Goal: Task Accomplishment & Management: Use online tool/utility

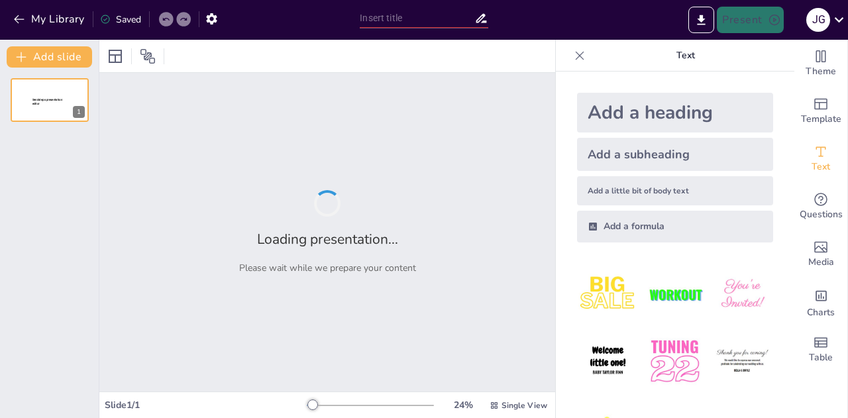
type input "Plan integral para atracción y retención de clientes en Food Service y QSR"
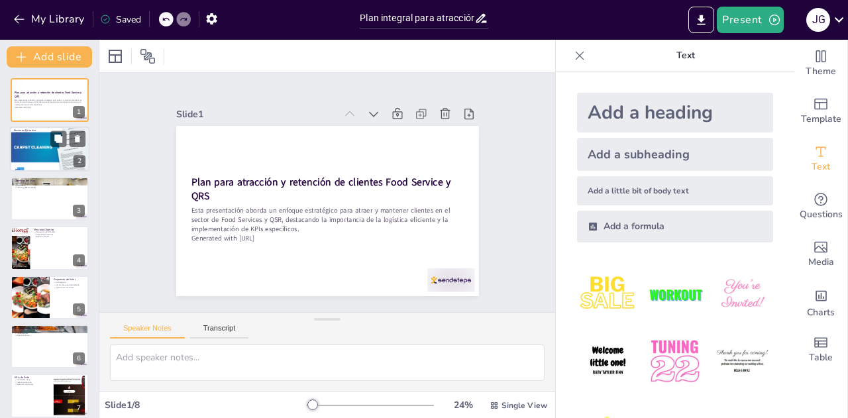
click at [50, 162] on div at bounding box center [50, 149] width 80 height 60
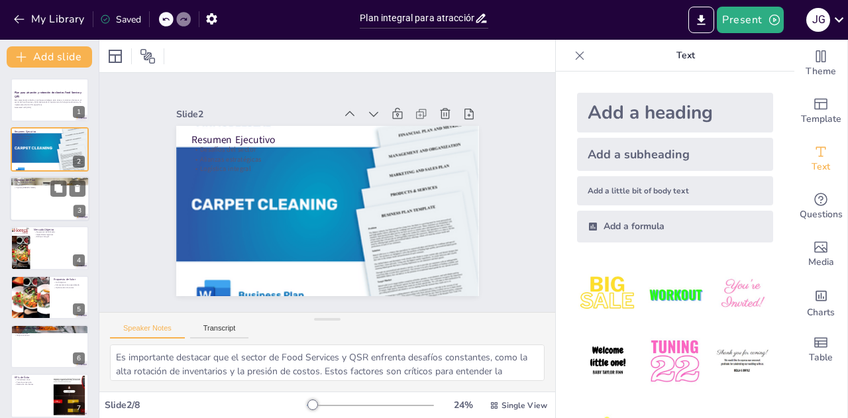
click at [54, 210] on div at bounding box center [50, 198] width 80 height 45
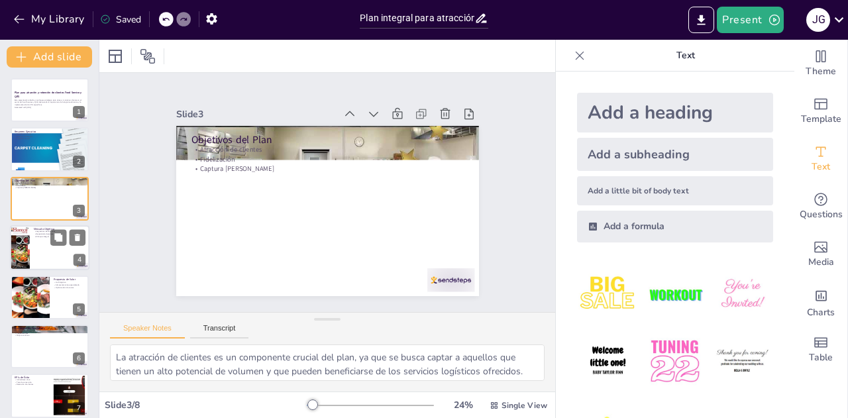
click at [55, 254] on div at bounding box center [50, 247] width 80 height 45
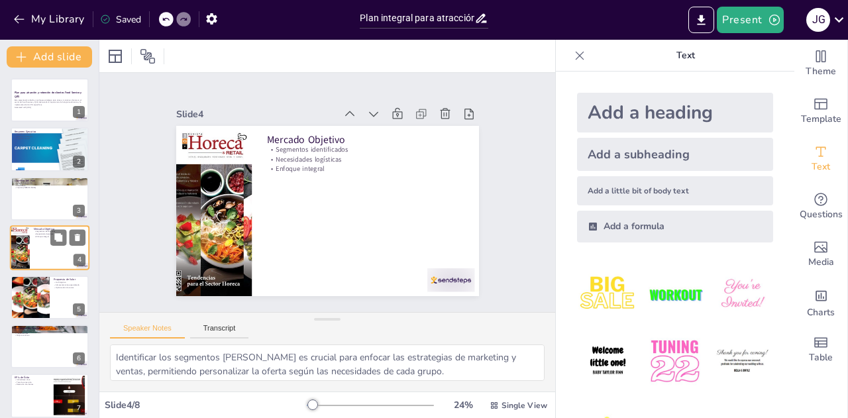
scroll to position [5, 0]
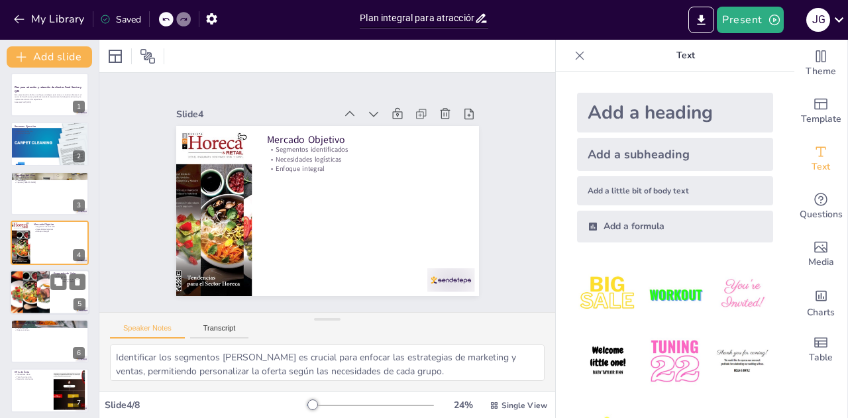
click at [44, 296] on div at bounding box center [30, 292] width 70 height 45
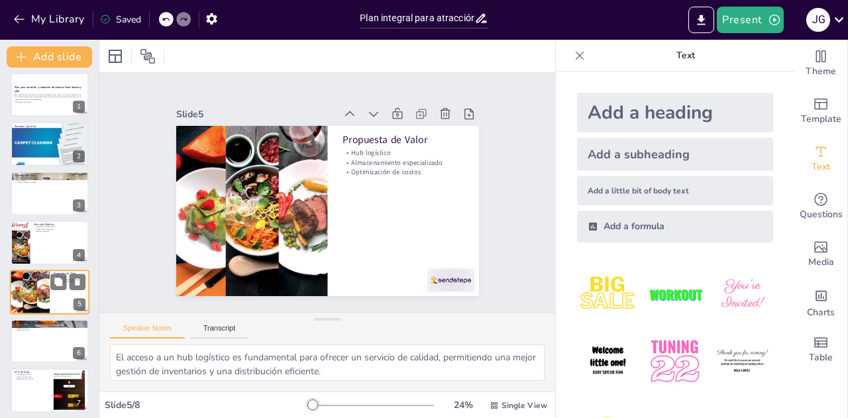
scroll to position [54, 0]
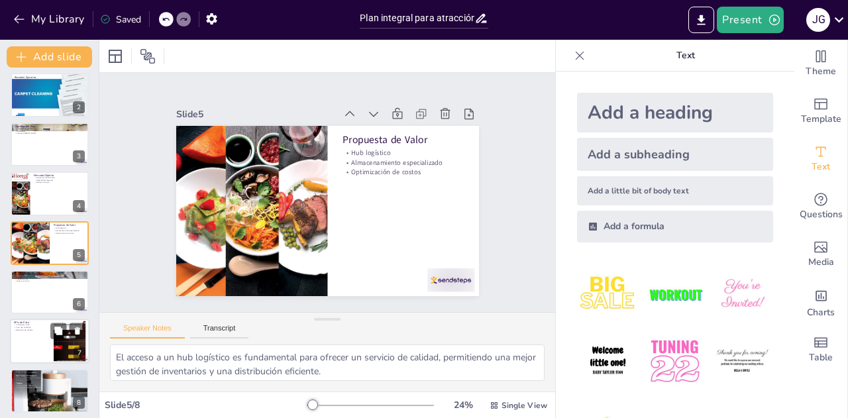
click at [32, 349] on div at bounding box center [50, 341] width 80 height 45
type textarea "Los indicadores clave son esenciales para medir el éxito de las estrategias y r…"
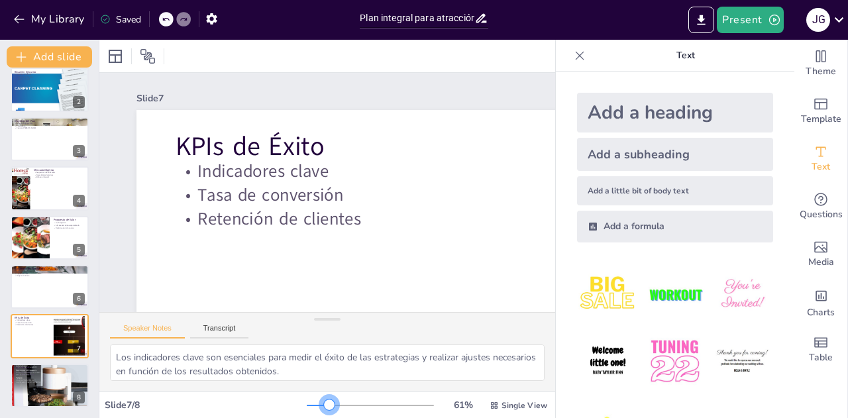
click at [321, 402] on div at bounding box center [370, 405] width 127 height 11
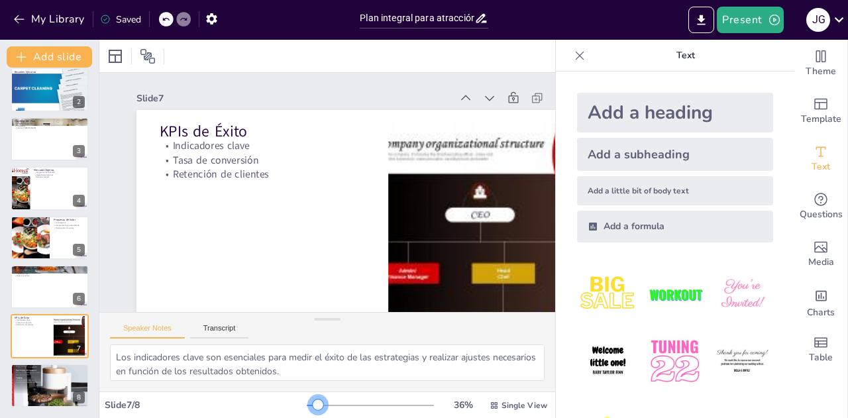
click at [309, 405] on div at bounding box center [312, 405] width 11 height 1
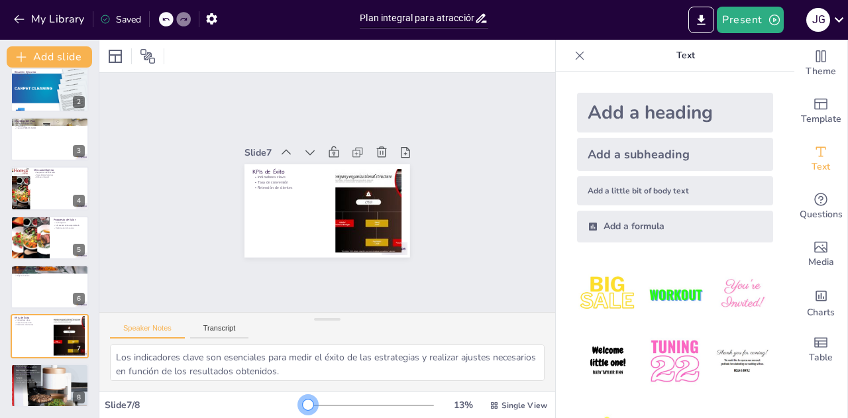
click at [307, 405] on div at bounding box center [370, 405] width 127 height 11
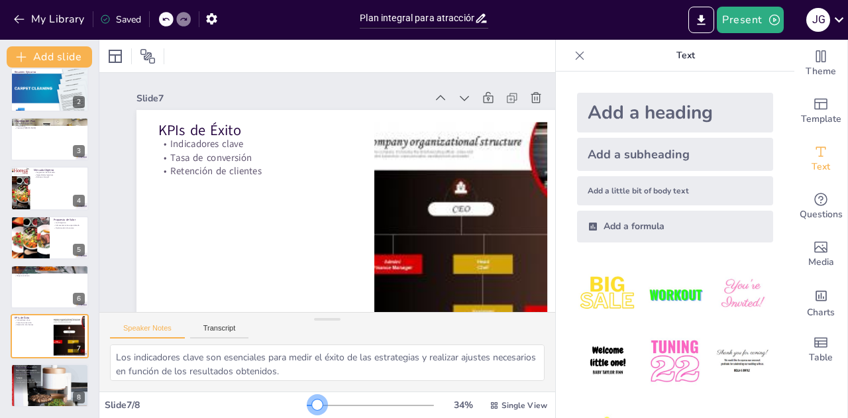
click at [309, 405] on div at bounding box center [370, 405] width 127 height 11
click at [815, 121] on span "Template" at bounding box center [821, 119] width 40 height 15
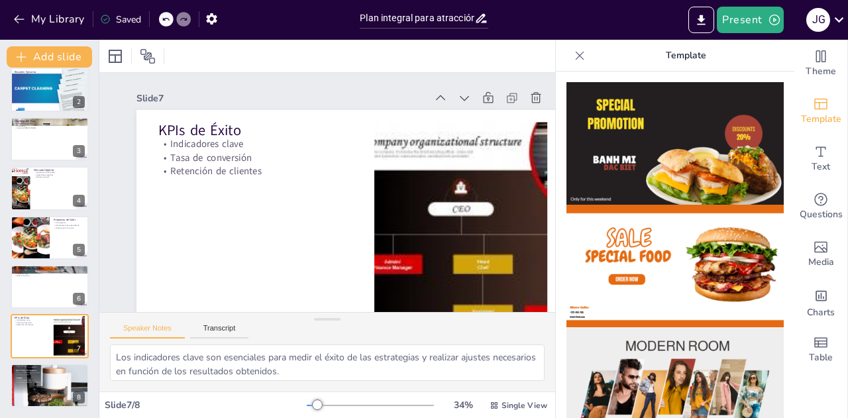
drag, startPoint x: 781, startPoint y: 119, endPoint x: 783, endPoint y: 158, distance: 39.1
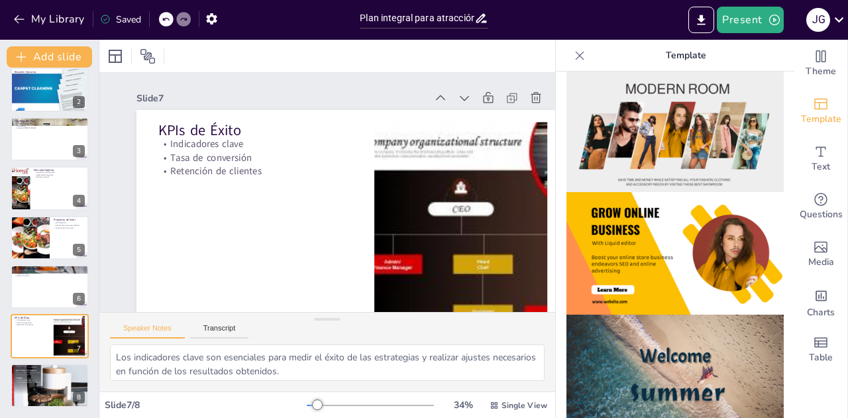
scroll to position [0, 0]
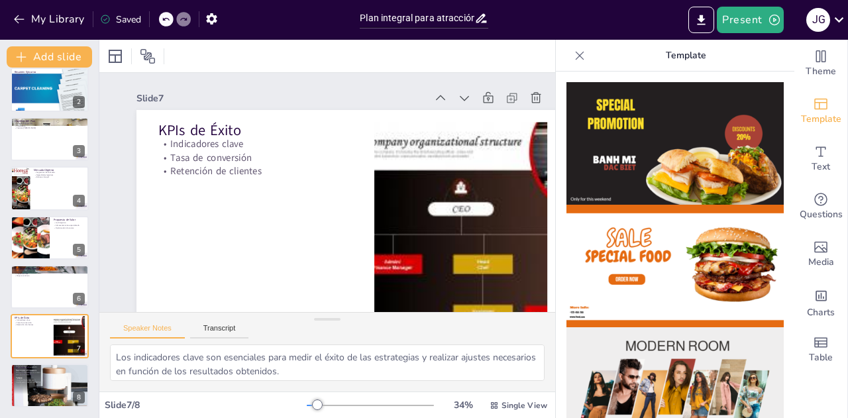
click at [643, 146] on img at bounding box center [675, 143] width 217 height 123
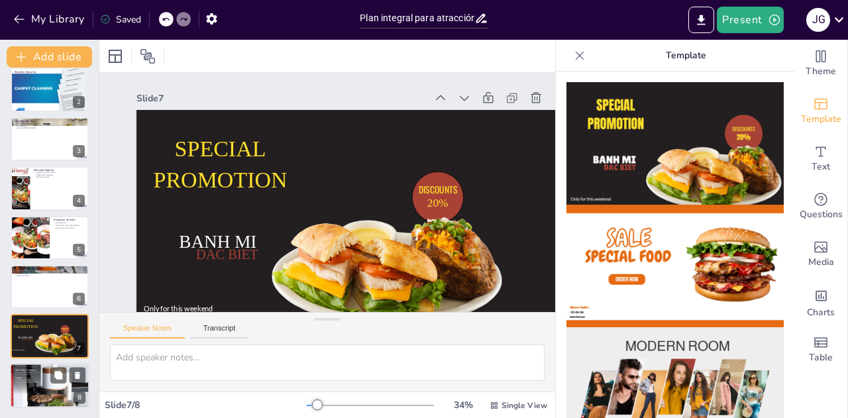
click at [34, 394] on div at bounding box center [50, 385] width 80 height 111
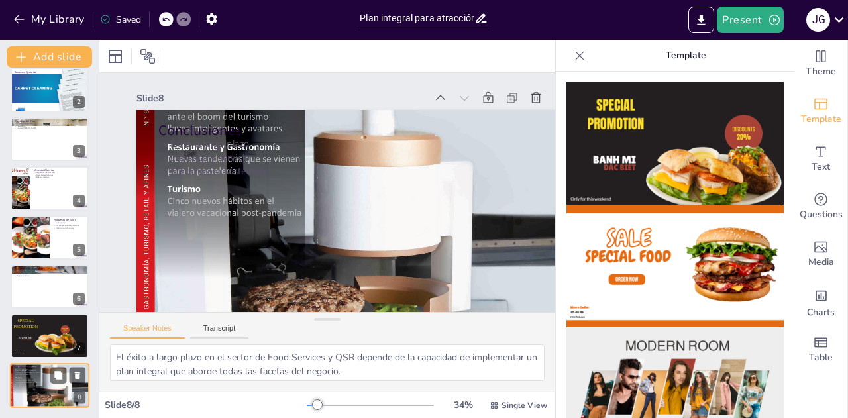
scroll to position [39, 0]
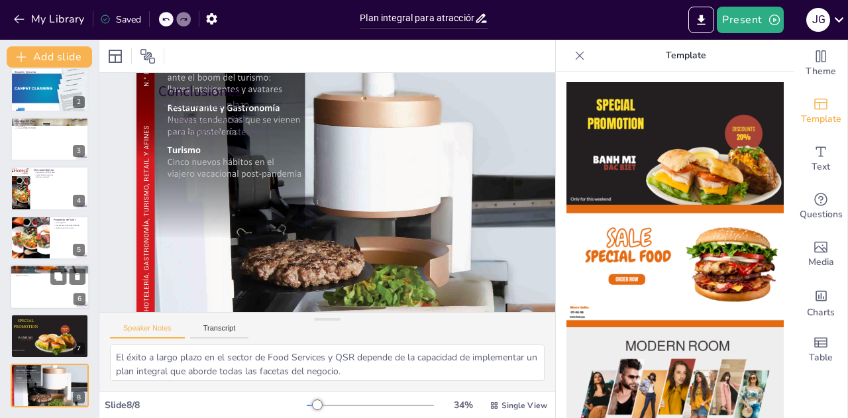
click at [41, 291] on div at bounding box center [50, 286] width 80 height 45
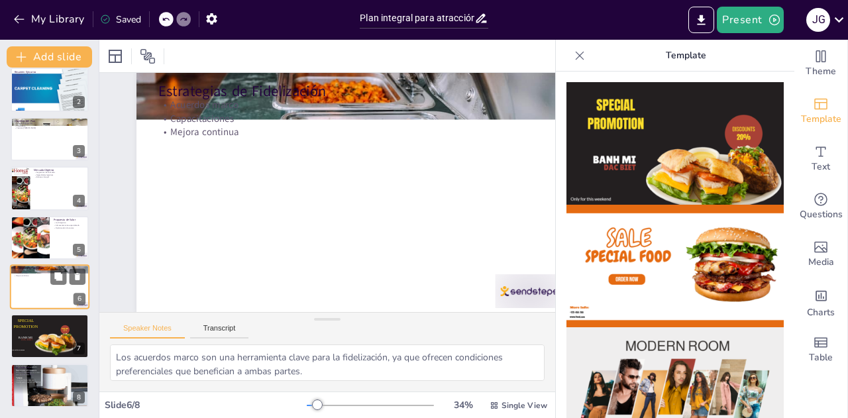
scroll to position [0, 0]
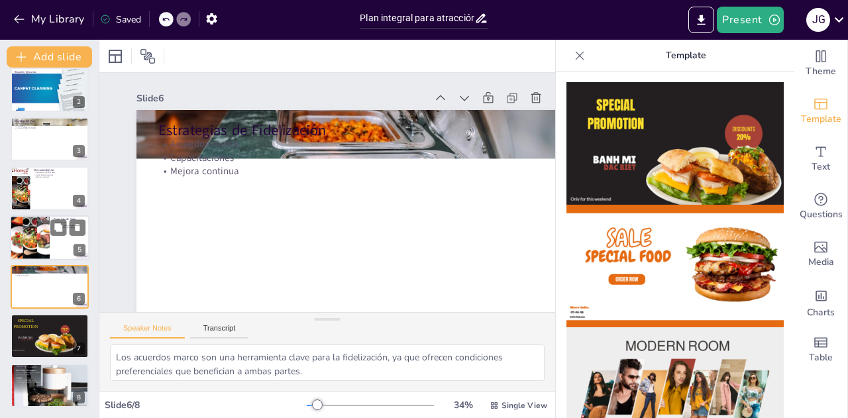
click at [32, 238] on div at bounding box center [30, 237] width 70 height 45
type textarea "El acceso a un hub logístico es fundamental para ofrecer un servicio de calidad…"
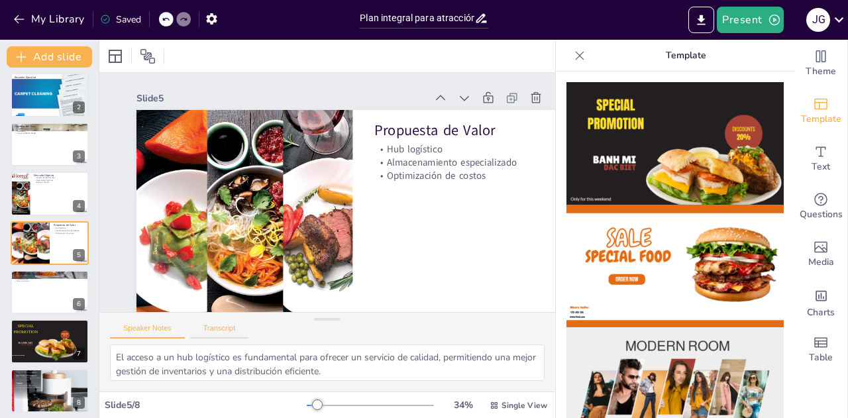
click at [220, 335] on button "Transcript" at bounding box center [219, 331] width 59 height 15
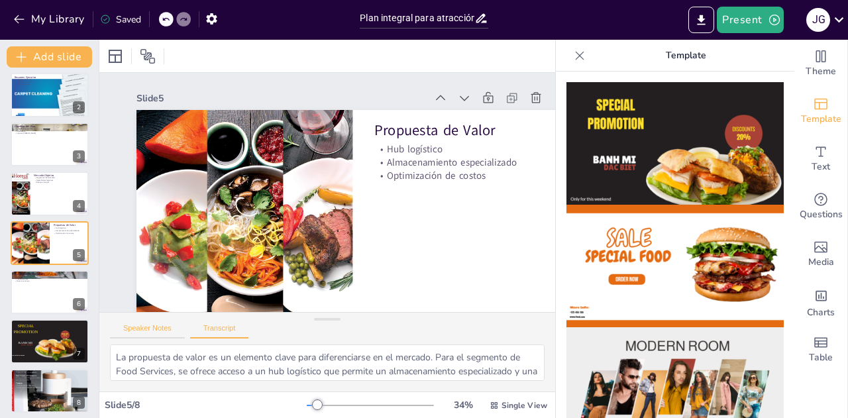
click at [147, 329] on button "Speaker Notes" at bounding box center [147, 331] width 75 height 15
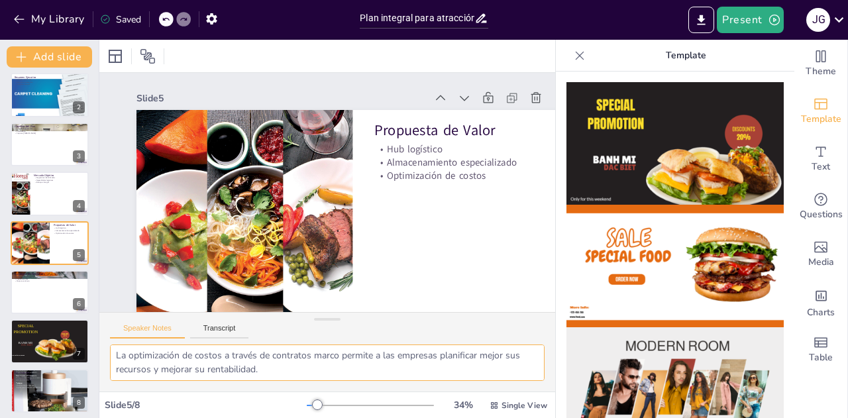
scroll to position [58, 0]
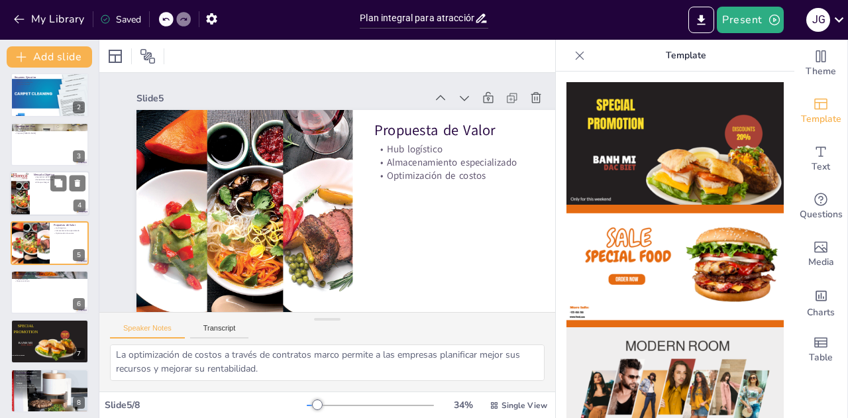
click at [38, 190] on div at bounding box center [50, 193] width 80 height 45
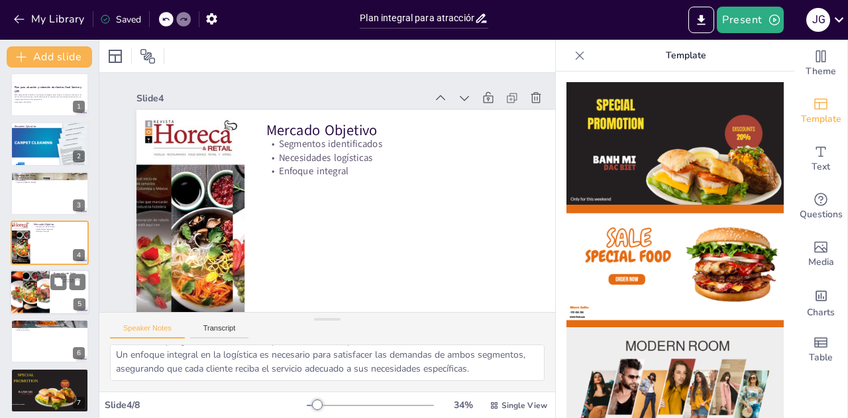
click at [28, 291] on div at bounding box center [30, 292] width 70 height 45
type textarea "El acceso a un hub logístico es fundamental para ofrecer un servicio de calidad…"
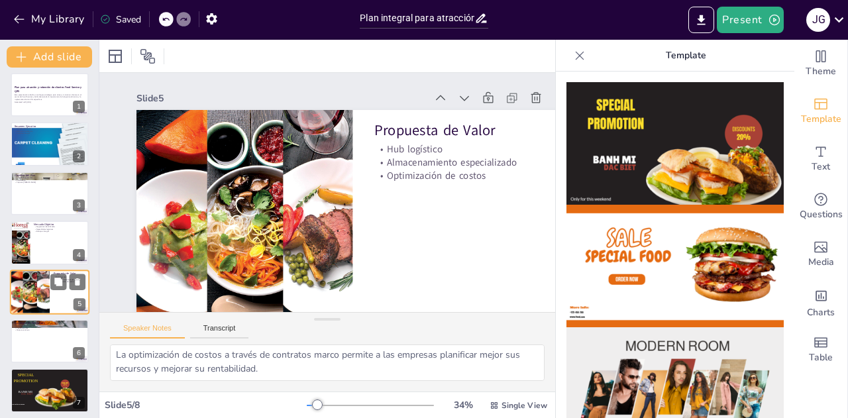
scroll to position [54, 0]
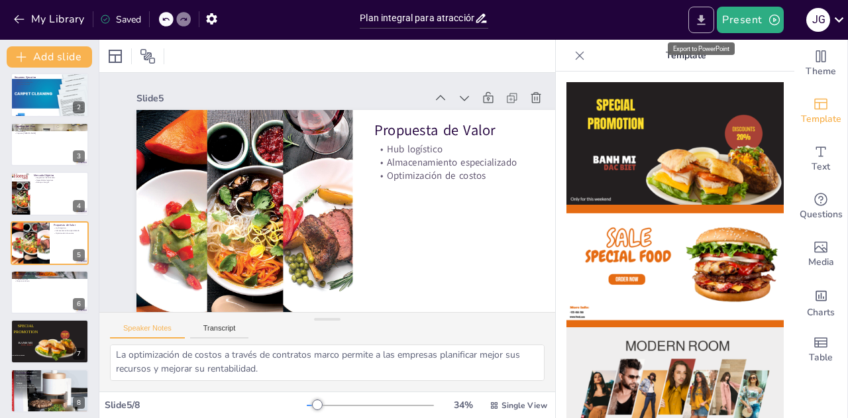
click at [704, 17] on icon "Export to PowerPoint" at bounding box center [702, 20] width 8 height 10
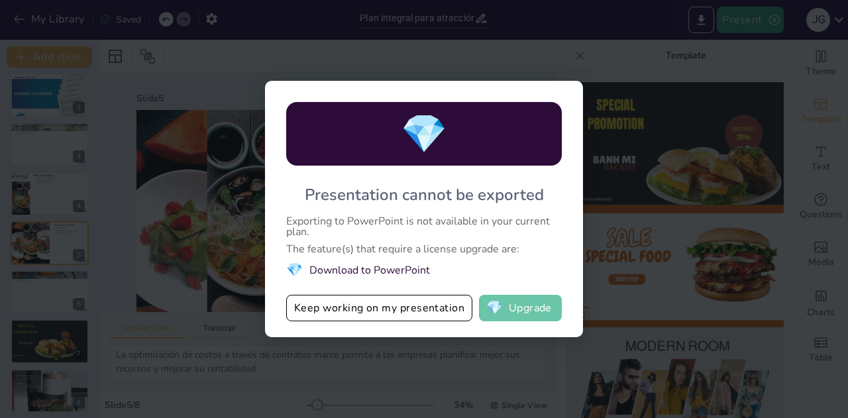
click at [499, 313] on span "💎" at bounding box center [494, 307] width 17 height 13
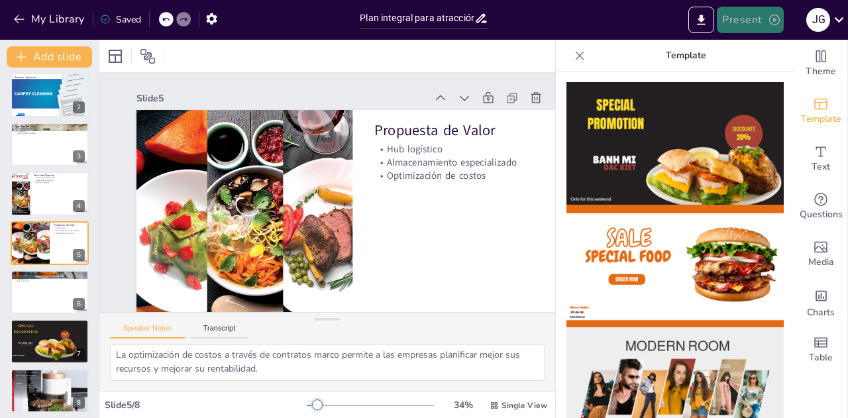
click at [769, 18] on icon "button" at bounding box center [774, 19] width 13 height 13
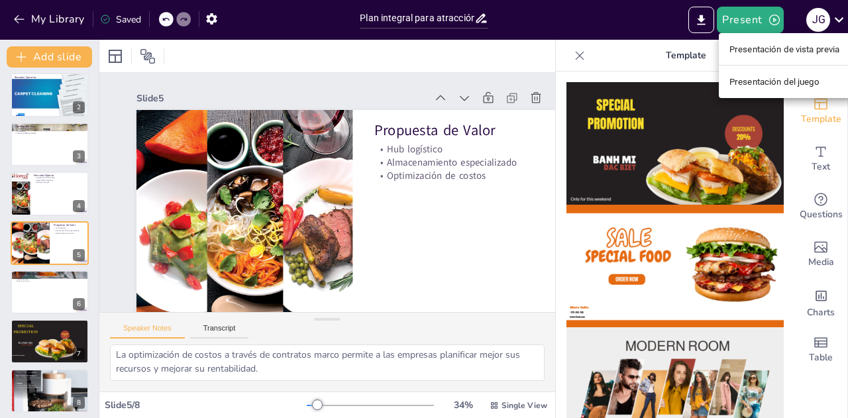
click at [769, 48] on font "Presentación de vista previa" at bounding box center [785, 49] width 111 height 10
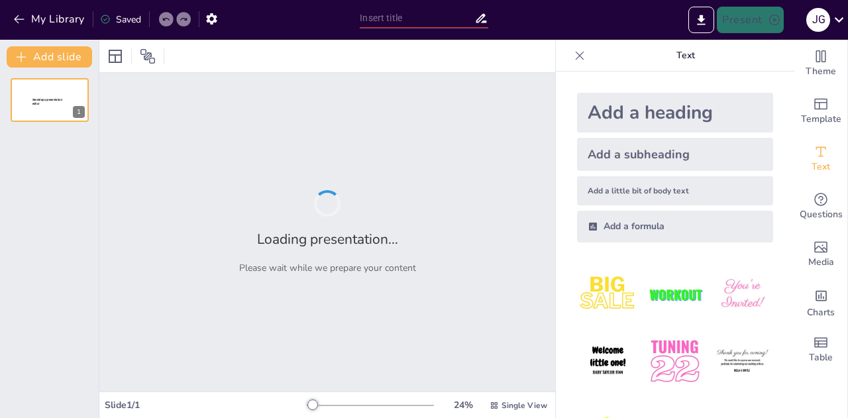
type input "Plan integral para atracción y retención de clientes en Food Service y QSR"
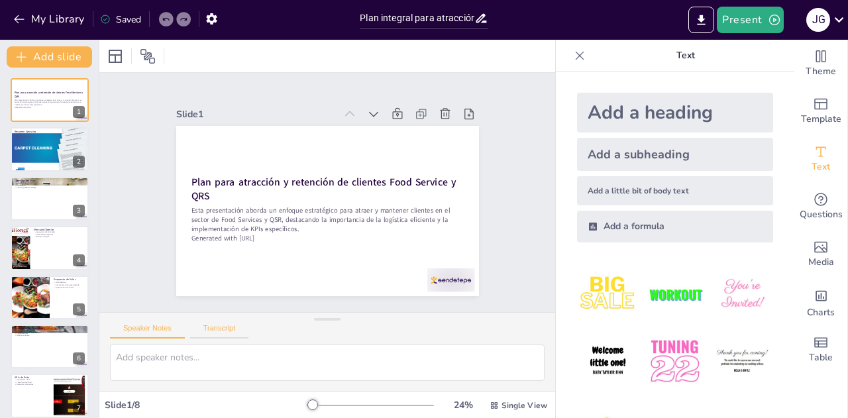
click at [218, 336] on button "Transcript" at bounding box center [219, 331] width 59 height 15
click at [166, 326] on button "Speaker Notes" at bounding box center [147, 331] width 75 height 15
click at [39, 144] on div at bounding box center [50, 149] width 80 height 60
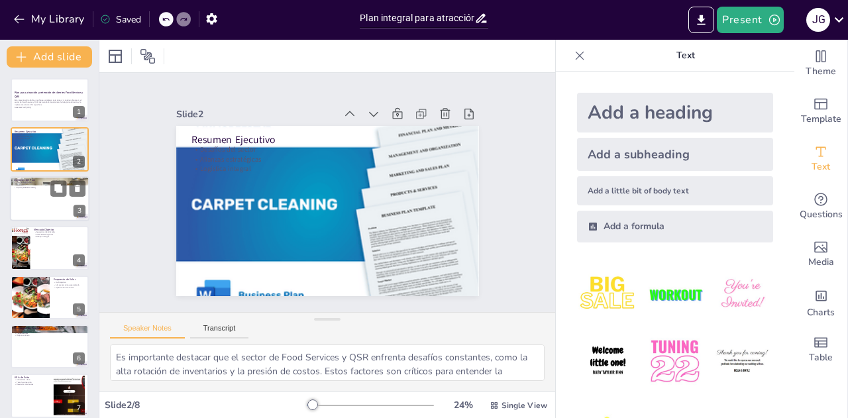
click at [32, 207] on div at bounding box center [50, 198] width 80 height 45
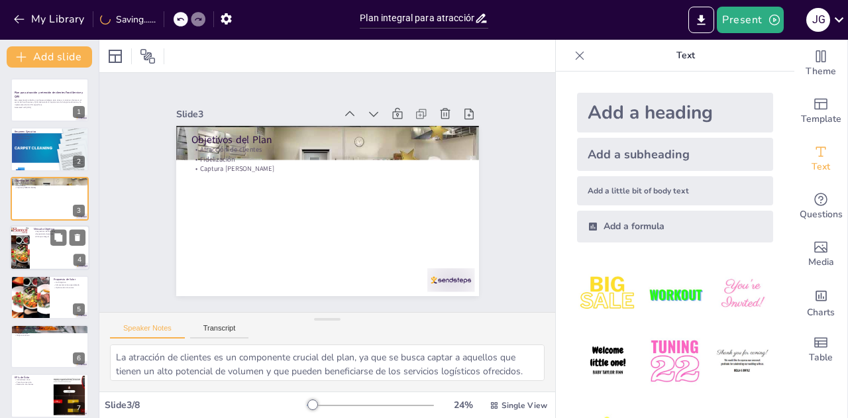
click at [46, 254] on div at bounding box center [50, 247] width 80 height 45
type textarea "Identificar los segmentos [PERSON_NAME] es crucial para enfocar las estrategias…"
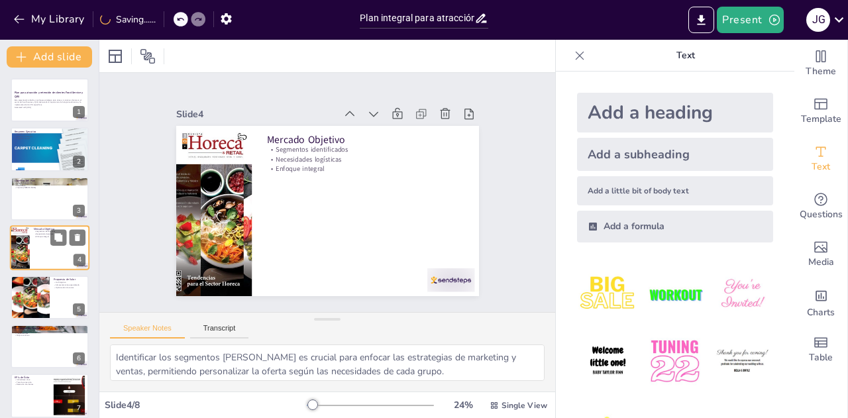
scroll to position [5, 0]
